Goal: Transaction & Acquisition: Download file/media

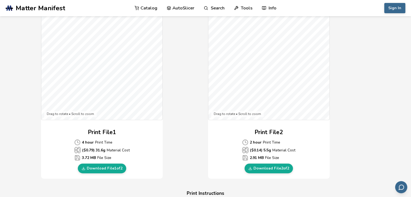
scroll to position [155, 0]
click at [274, 167] on link "Download File 2 of 2" at bounding box center [269, 169] width 48 height 10
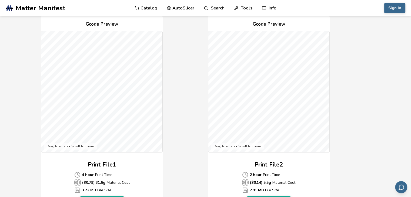
scroll to position [149, 0]
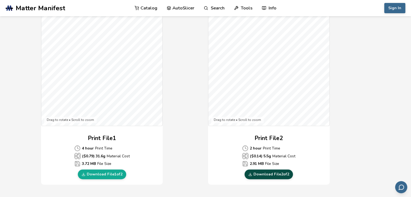
click at [257, 173] on link "Download File 2 of 2" at bounding box center [269, 175] width 48 height 10
